Goal: Download file/media

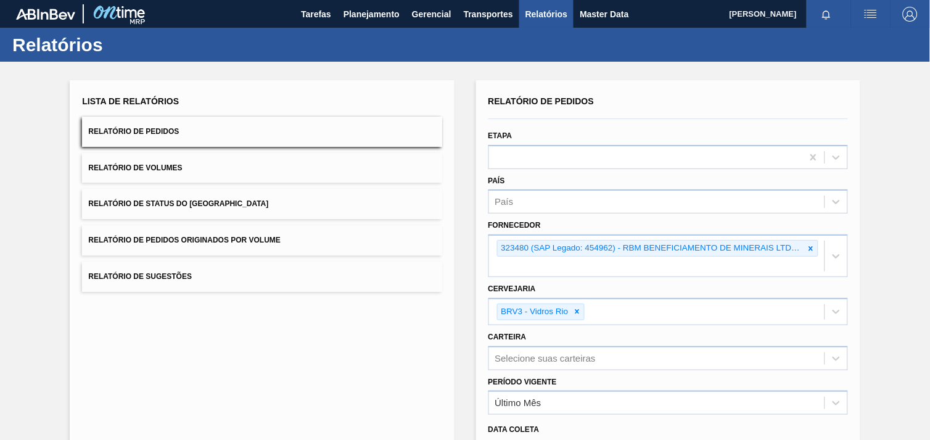
scroll to position [131, 0]
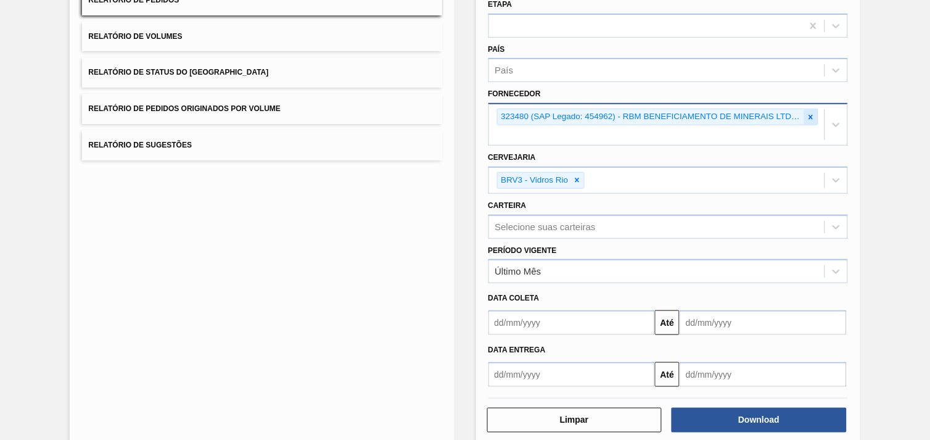
click at [809, 113] on icon at bounding box center [811, 117] width 9 height 9
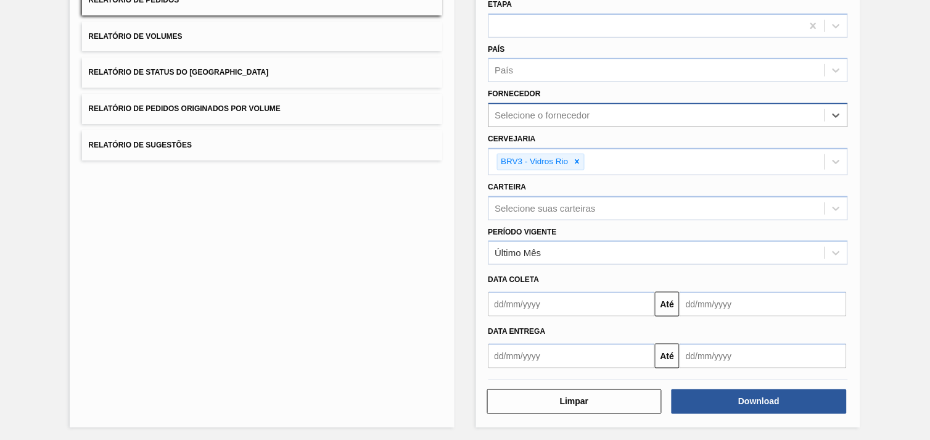
paste input "280304"
type input "280304"
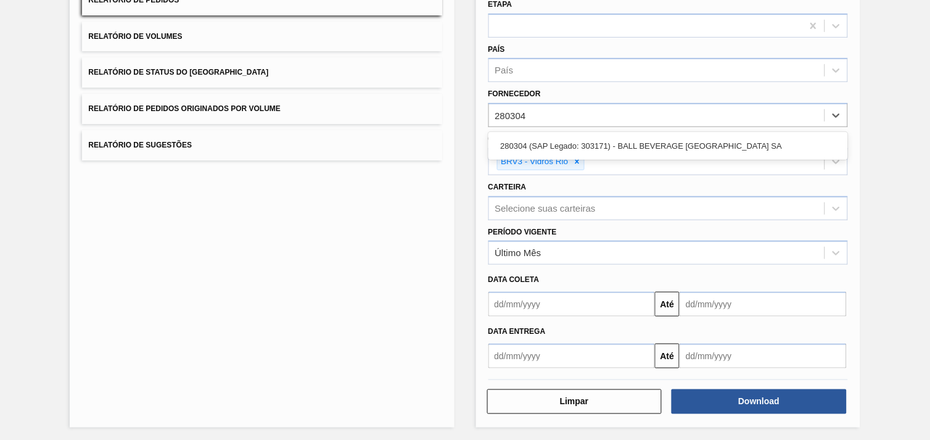
click at [664, 146] on div "280304 (SAP Legado: 303171) - BALL BEVERAGE [GEOGRAPHIC_DATA] SA" at bounding box center [669, 146] width 360 height 23
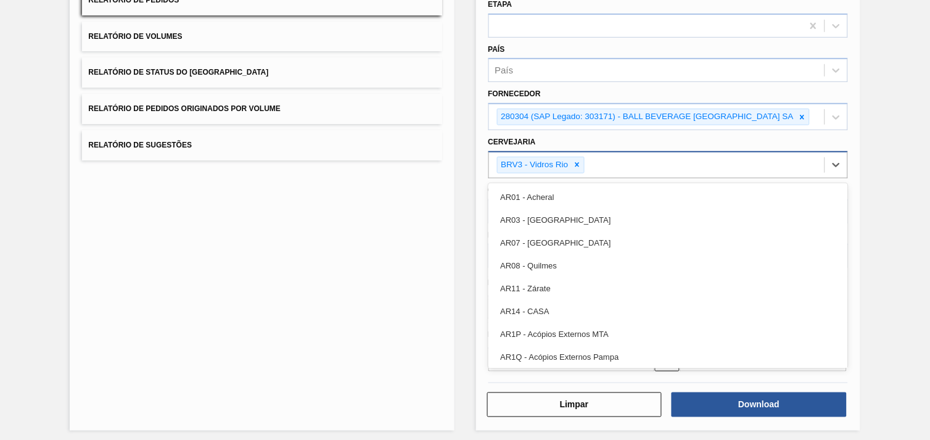
click at [605, 161] on div "BRV3 - Vidros Rio" at bounding box center [657, 164] width 336 height 25
click at [581, 161] on div at bounding box center [578, 164] width 14 height 15
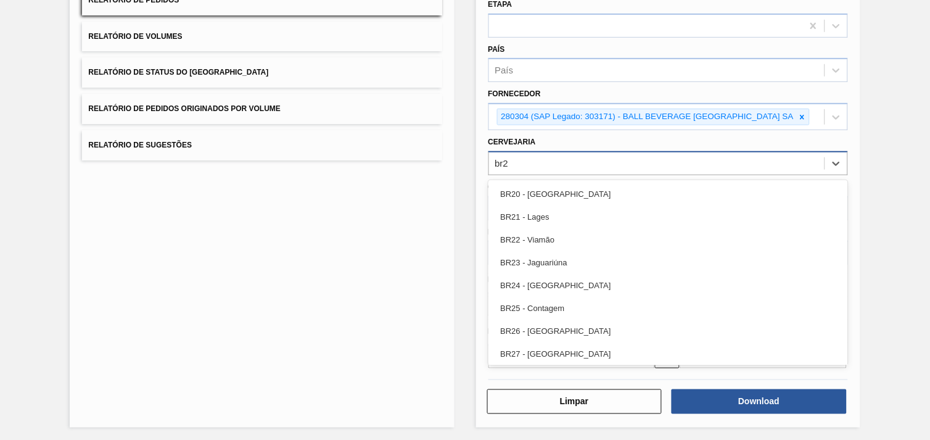
type input "br27"
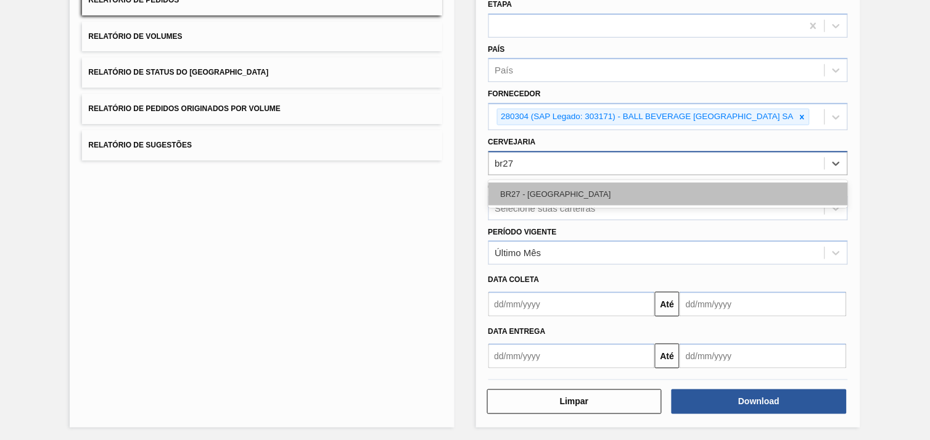
click at [568, 184] on div "BR27 - [GEOGRAPHIC_DATA]" at bounding box center [669, 194] width 360 height 23
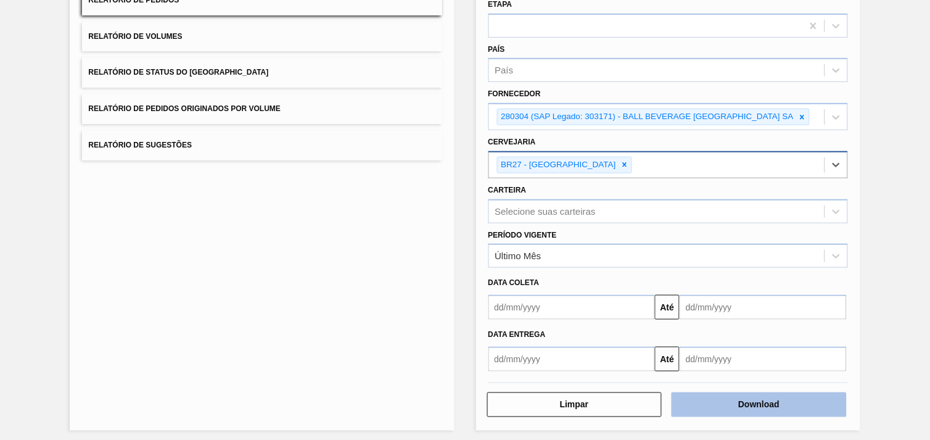
click at [738, 402] on button "Download" at bounding box center [759, 404] width 175 height 25
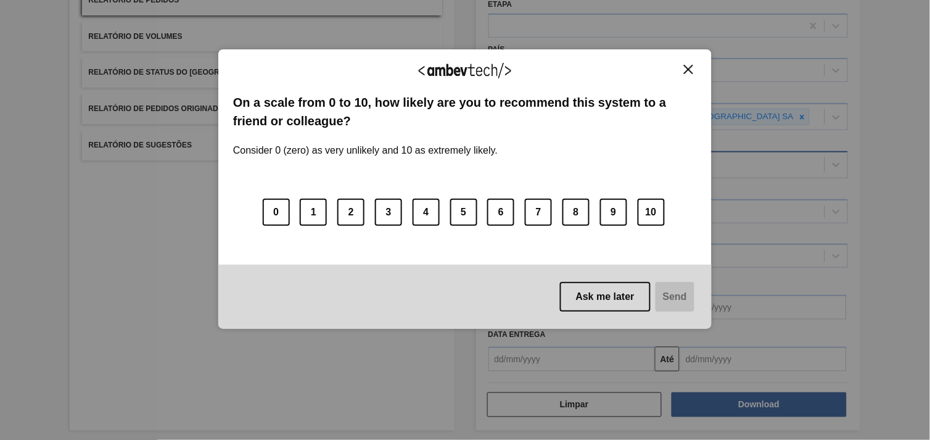
click at [686, 65] on img "Close" at bounding box center [688, 69] width 9 height 9
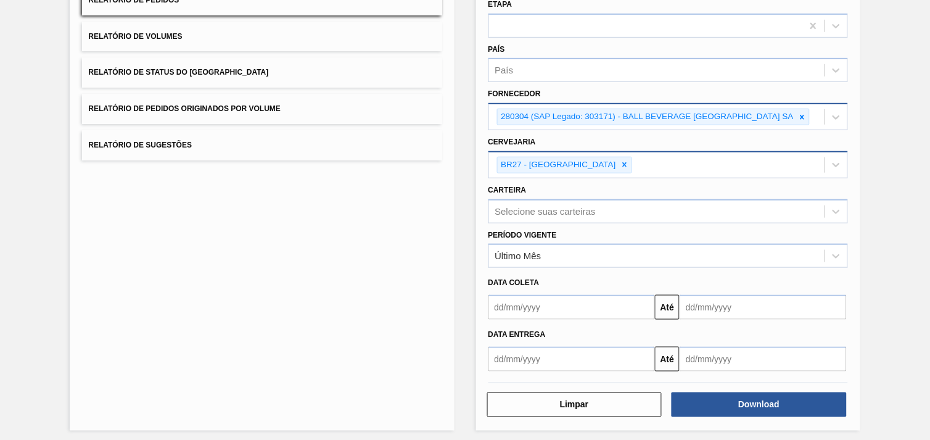
click at [801, 114] on icon at bounding box center [802, 117] width 9 height 9
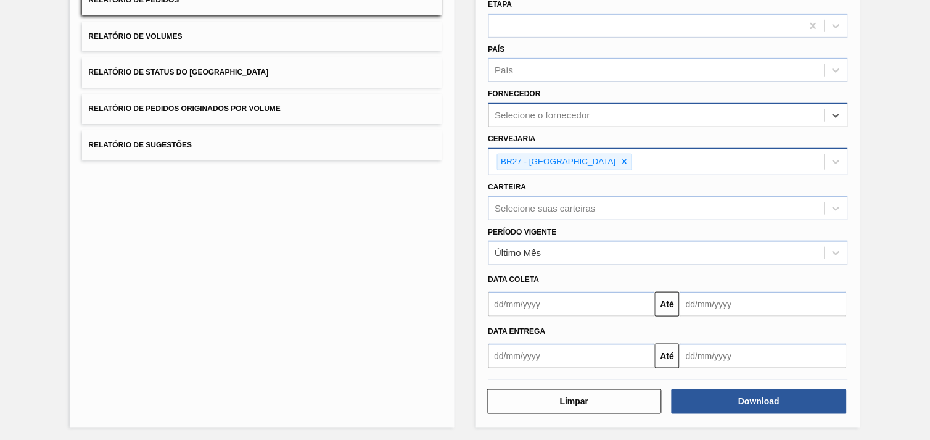
click at [714, 109] on div "Selecione o fornecedor" at bounding box center [657, 116] width 336 height 18
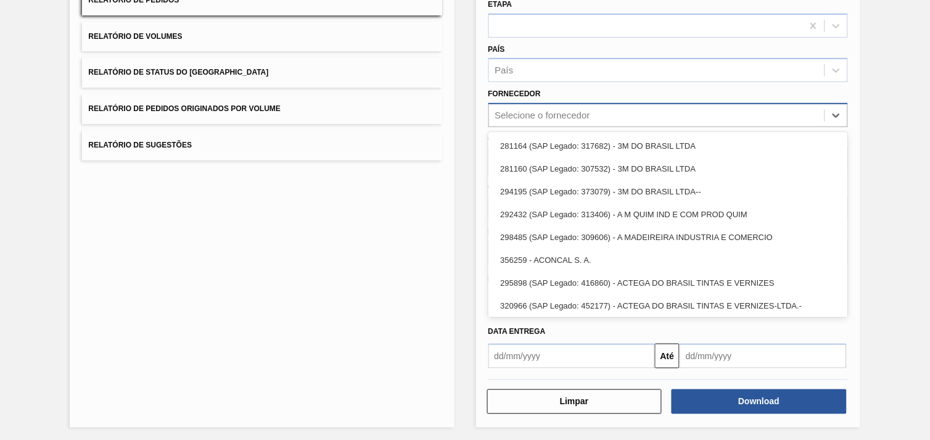
paste input "280665"
type input "280665"
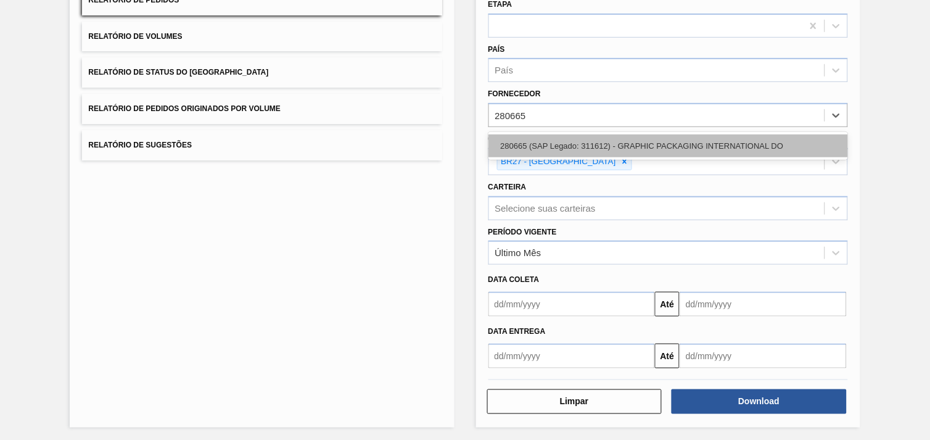
click at [676, 137] on div "280665 (SAP Legado: 311612) - GRAPHIC PACKAGING INTERNATIONAL DO" at bounding box center [669, 146] width 360 height 23
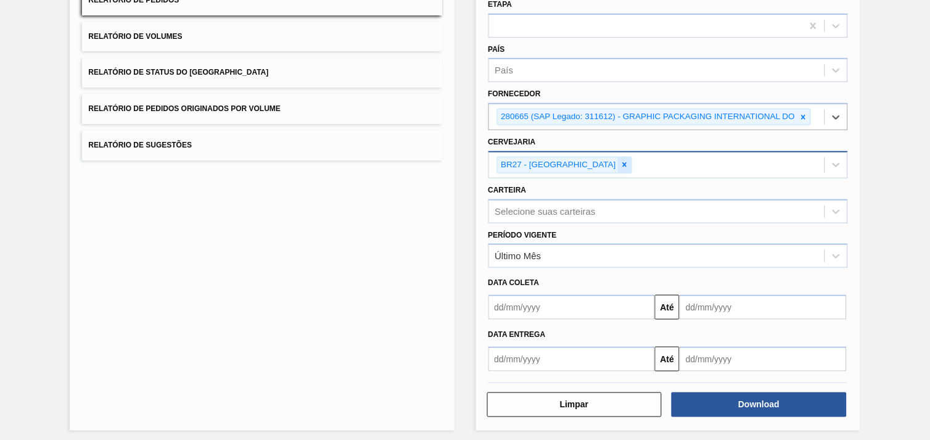
click at [621, 160] on icon at bounding box center [625, 164] width 9 height 9
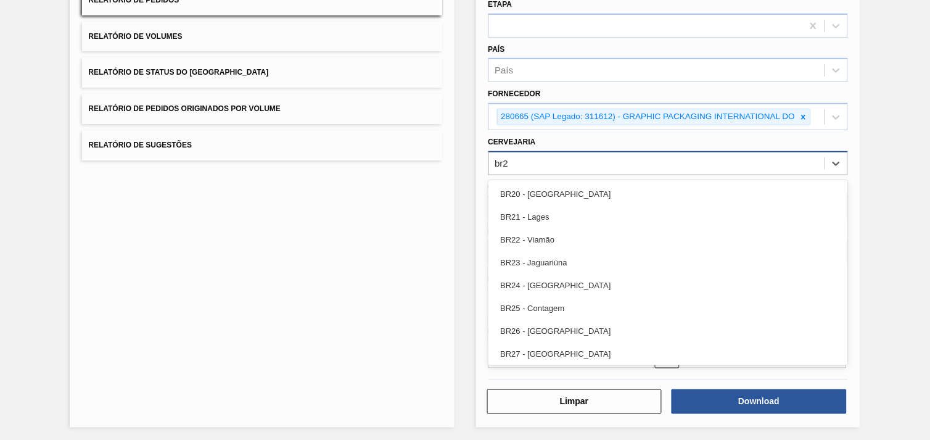
type input "br23"
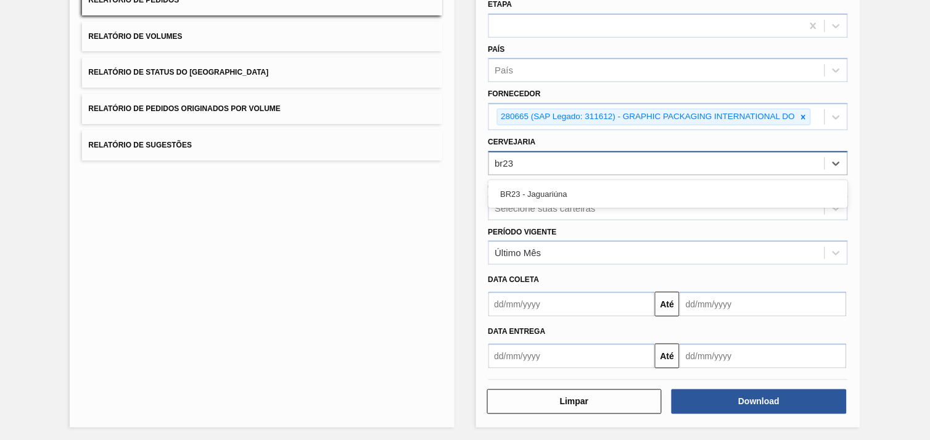
click at [503, 196] on div "BR23 - Jaguariúna" at bounding box center [669, 194] width 360 height 23
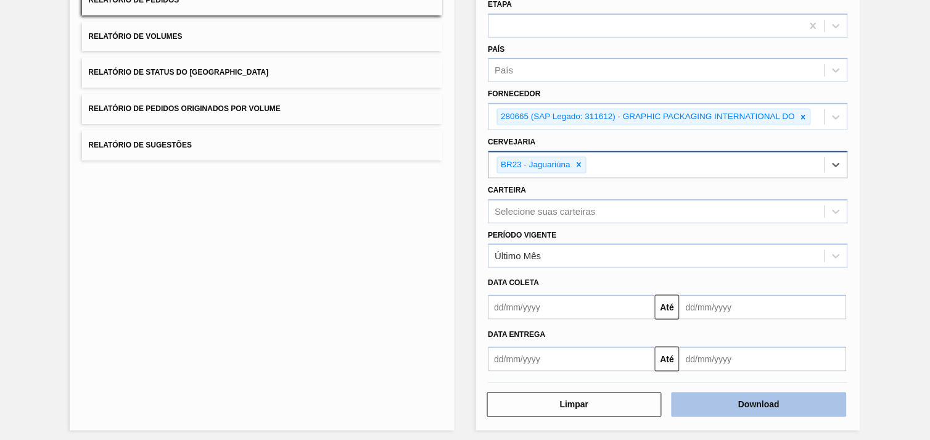
click at [763, 395] on button "Download" at bounding box center [759, 404] width 175 height 25
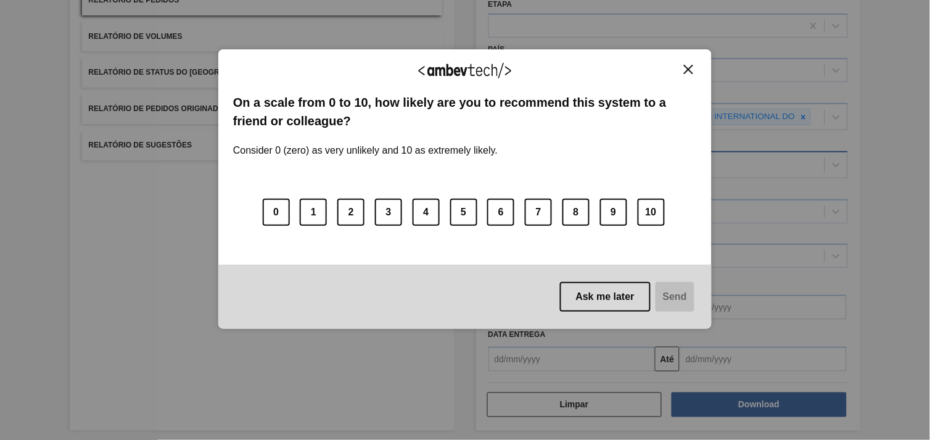
click at [686, 72] on img "Close" at bounding box center [688, 69] width 9 height 9
click at [689, 66] on img "Close" at bounding box center [688, 69] width 9 height 9
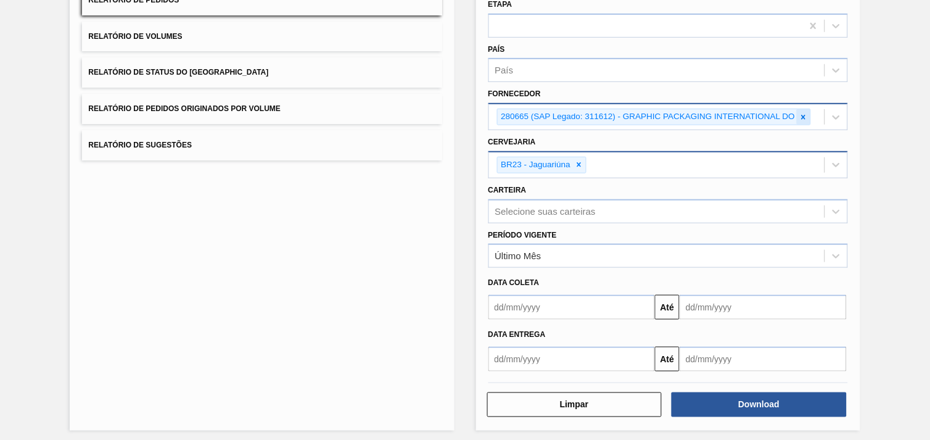
click at [806, 113] on icon at bounding box center [804, 117] width 9 height 9
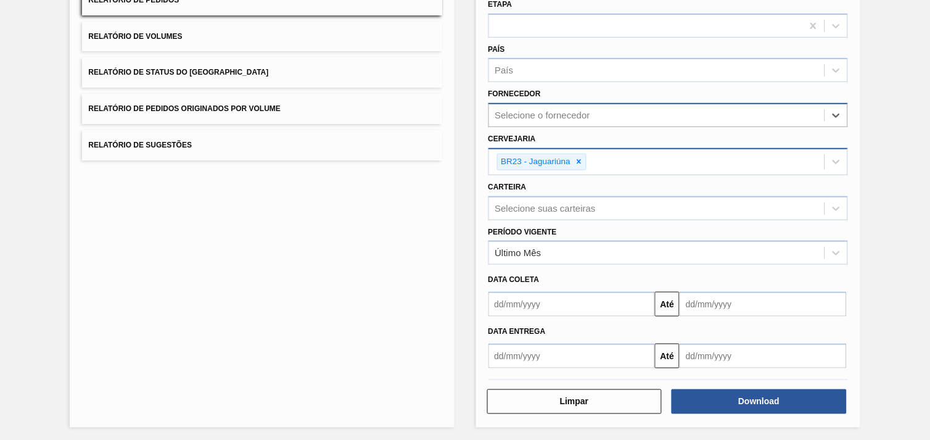
paste input "289720"
type input "289720"
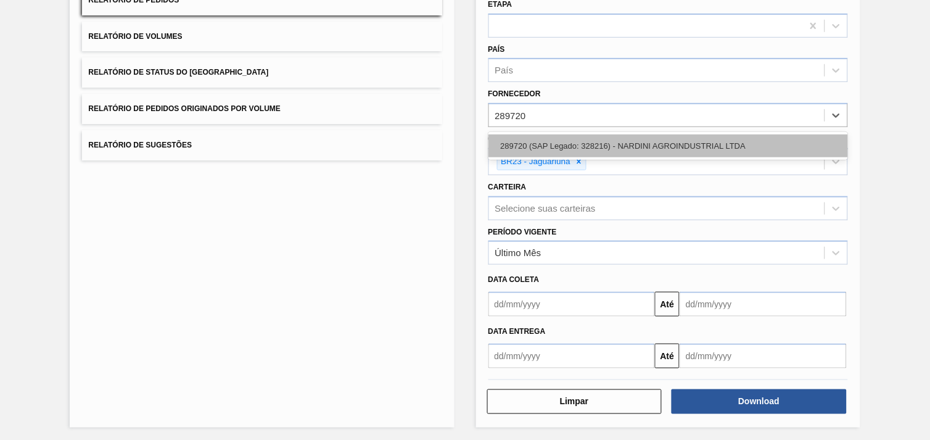
click at [668, 135] on div "289720 (SAP Legado: 328216) - NARDINI AGROINDUSTRIAL LTDA" at bounding box center [669, 146] width 360 height 23
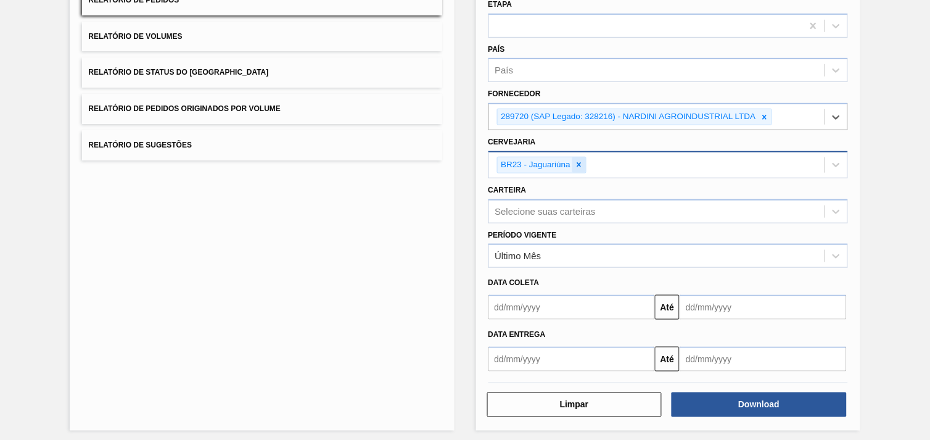
click at [584, 164] on div at bounding box center [580, 164] width 14 height 15
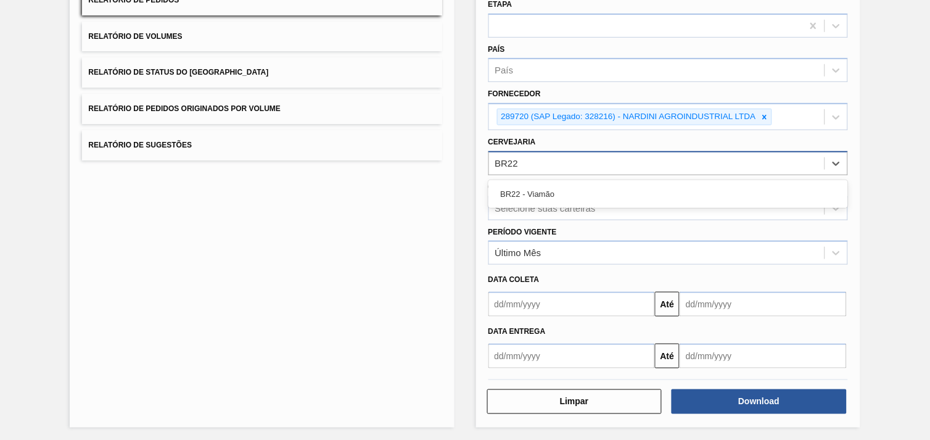
type input "BR22"
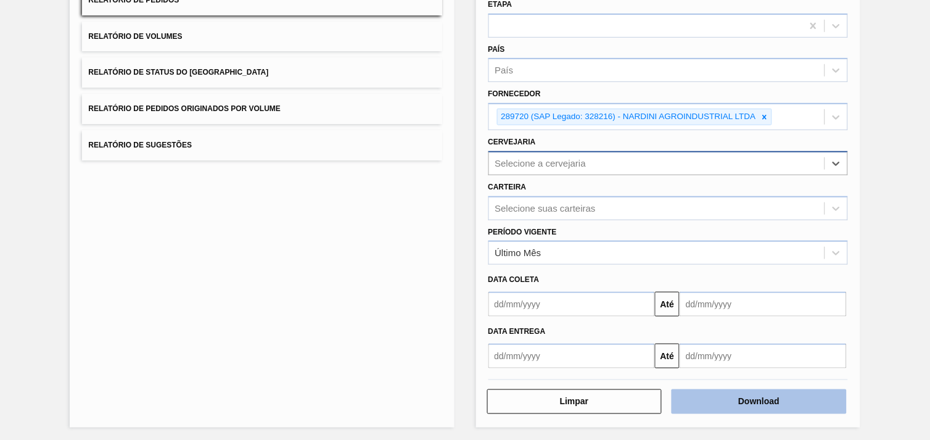
click at [775, 396] on button "Download" at bounding box center [759, 401] width 175 height 25
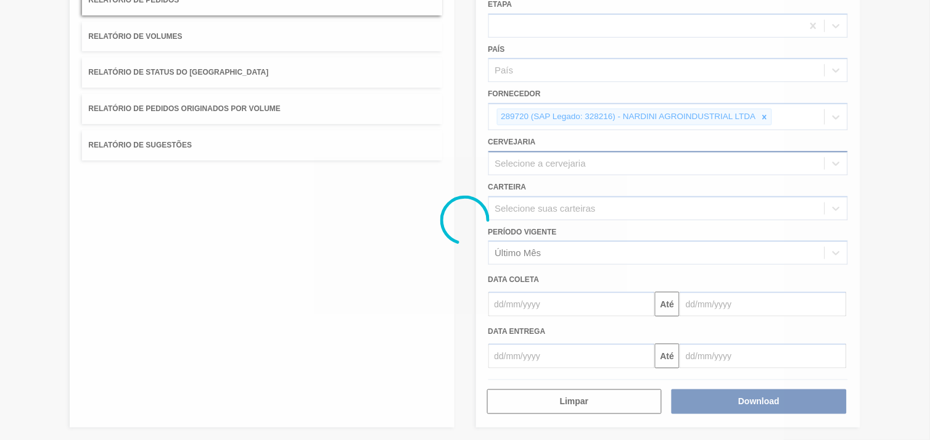
click at [639, 150] on div at bounding box center [465, 220] width 930 height 440
click at [791, 164] on div at bounding box center [465, 220] width 930 height 440
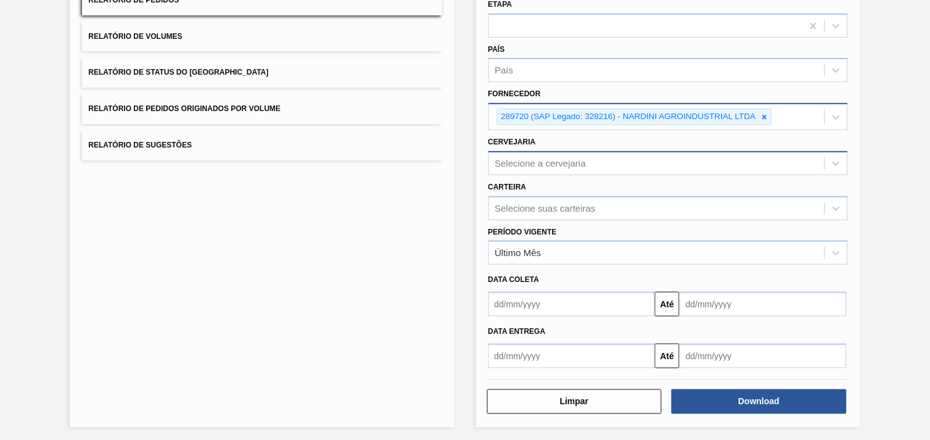
click at [581, 121] on div "289720 (SAP Legado: 328216) - NARDINI AGROINDUSTRIAL LTDA" at bounding box center [628, 116] width 260 height 15
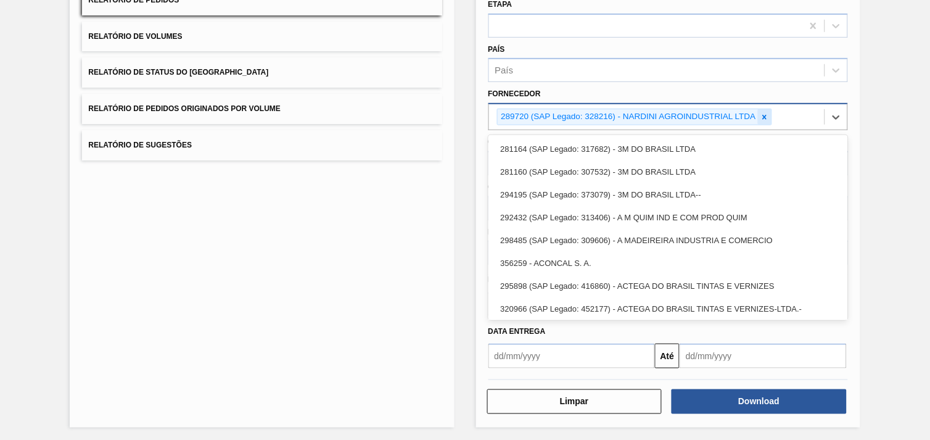
click at [767, 115] on icon at bounding box center [765, 117] width 9 height 9
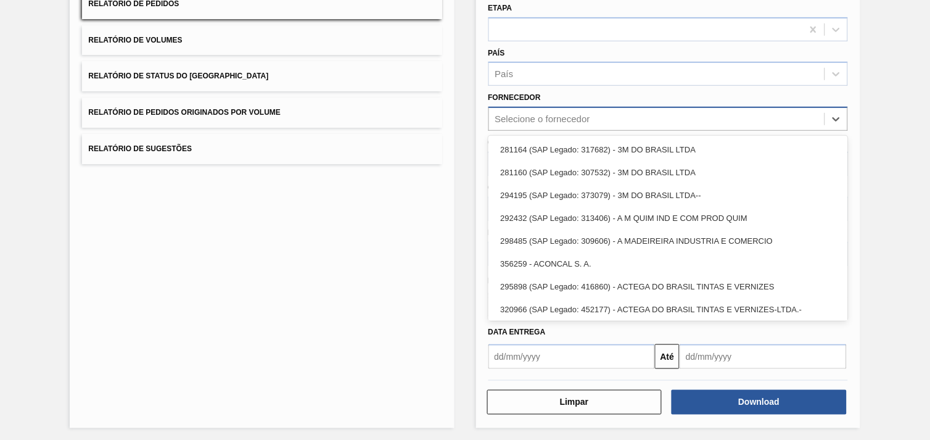
paste input "280428"
type input "280428"
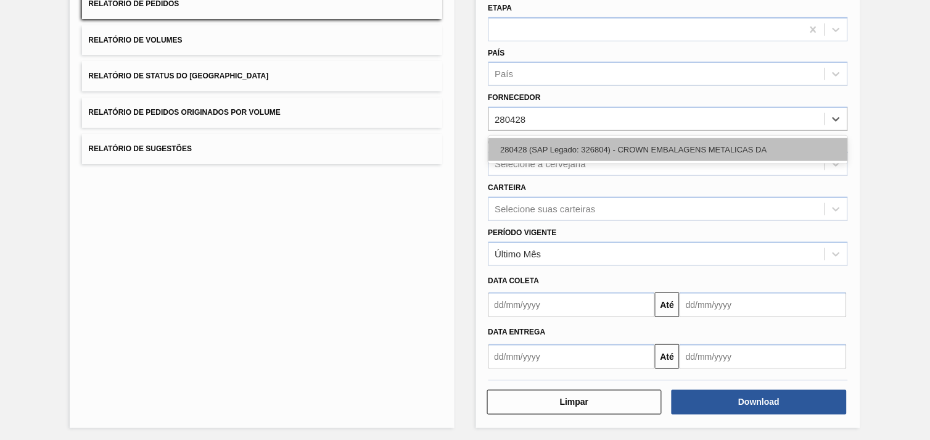
click at [601, 152] on div "280428 (SAP Legado: 326804) - CROWN EMBALAGENS METALICAS DA" at bounding box center [669, 149] width 360 height 23
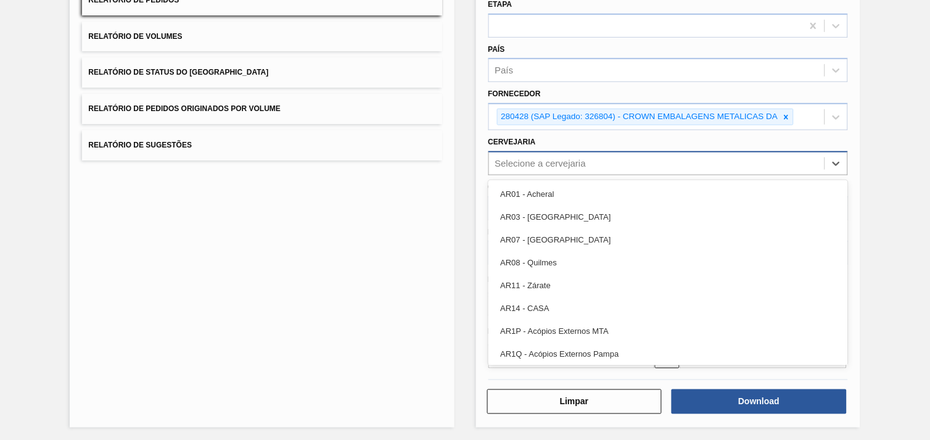
click at [563, 162] on div "Selecione a cervejaria" at bounding box center [540, 163] width 91 height 10
type input "br24"
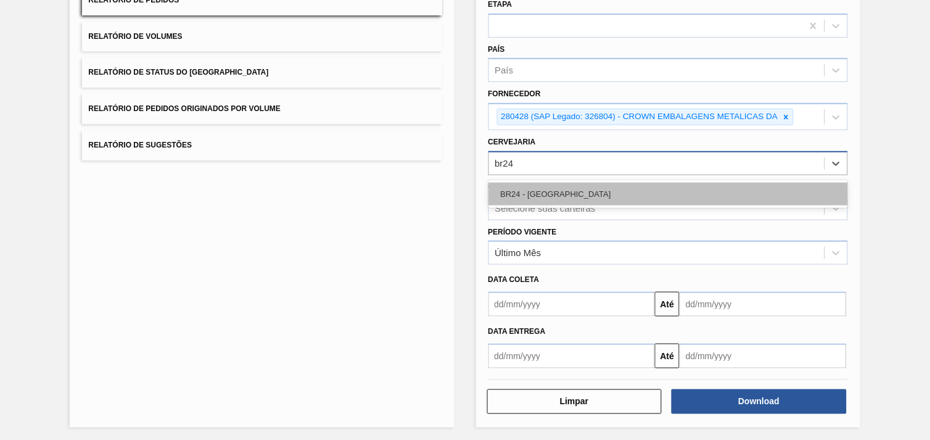
click at [619, 192] on div "BR24 - [GEOGRAPHIC_DATA]" at bounding box center [669, 194] width 360 height 23
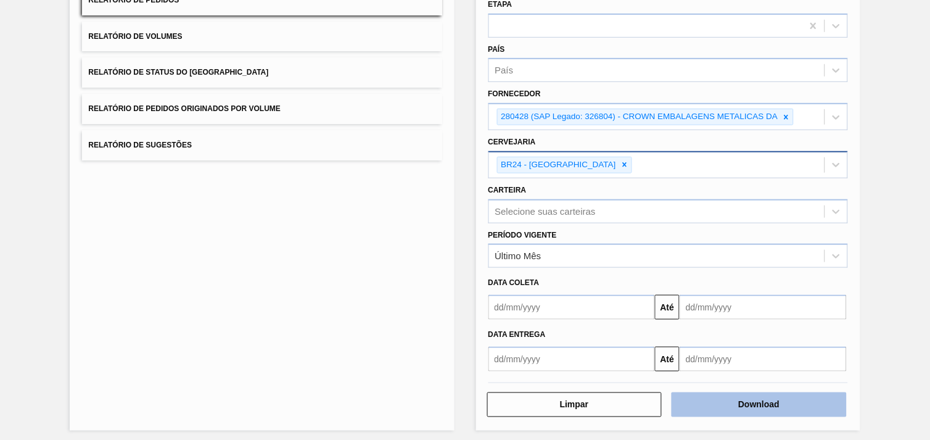
click at [745, 399] on button "Download" at bounding box center [759, 404] width 175 height 25
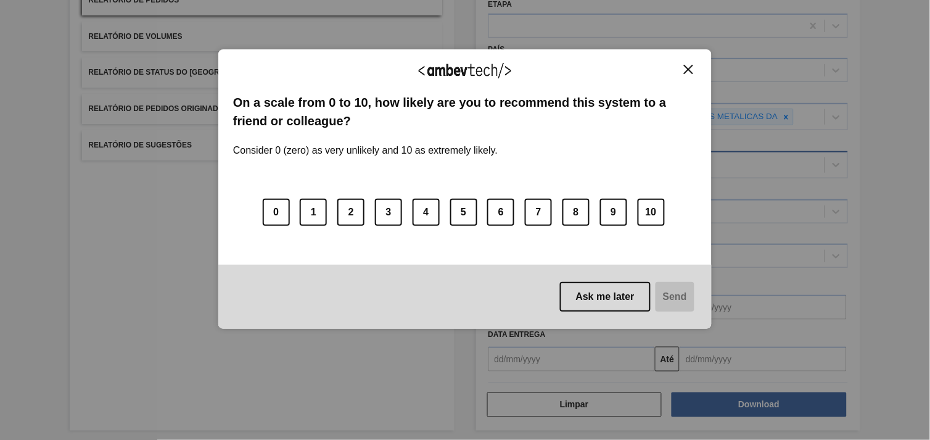
click at [691, 65] on img "Close" at bounding box center [688, 69] width 9 height 9
